Goal: Information Seeking & Learning: Learn about a topic

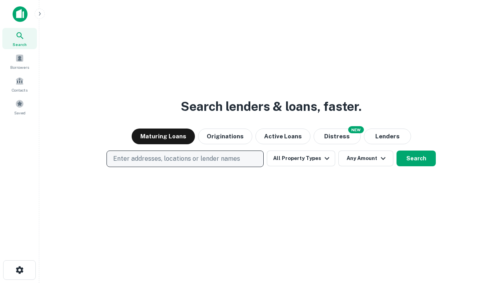
click at [185, 159] on p "Enter addresses, locations or lender names" at bounding box center [176, 158] width 127 height 9
type input "**********"
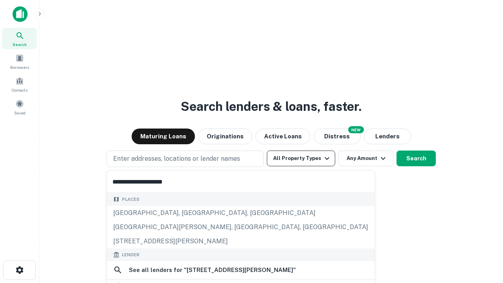
click at [185, 213] on div "[GEOGRAPHIC_DATA], [GEOGRAPHIC_DATA], [GEOGRAPHIC_DATA]" at bounding box center [241, 213] width 268 height 14
click at [301, 158] on button "All Property Types" at bounding box center [301, 159] width 68 height 16
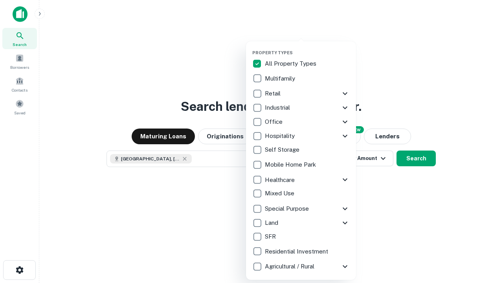
click at [307, 48] on button "button" at bounding box center [307, 48] width 110 height 0
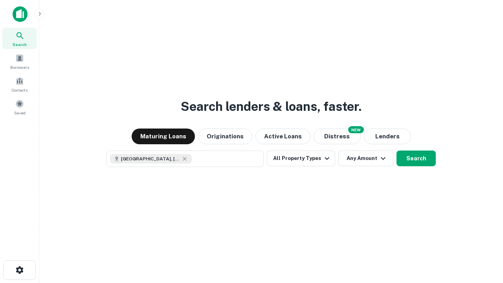
scroll to position [13, 0]
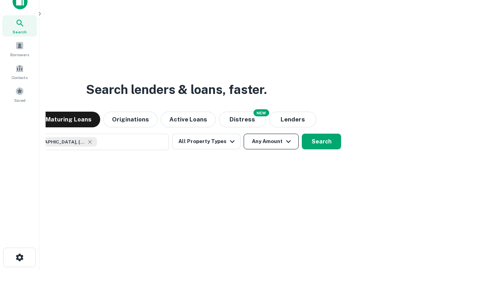
click at [244, 134] on button "Any Amount" at bounding box center [271, 142] width 55 height 16
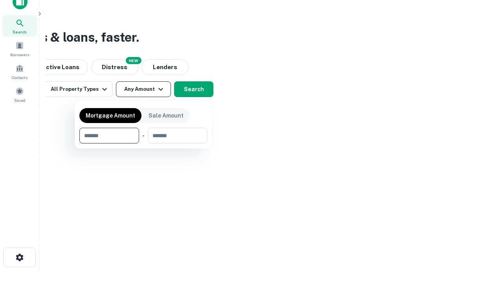
type input "*******"
click at [143, 143] on button "button" at bounding box center [143, 143] width 128 height 0
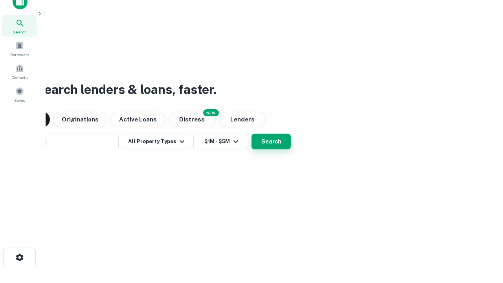
click at [252, 134] on button "Search" at bounding box center [271, 142] width 39 height 16
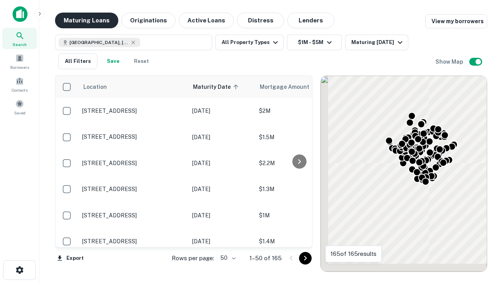
click at [86, 20] on button "Maturing Loans" at bounding box center [86, 21] width 63 height 16
